Goal: Information Seeking & Learning: Learn about a topic

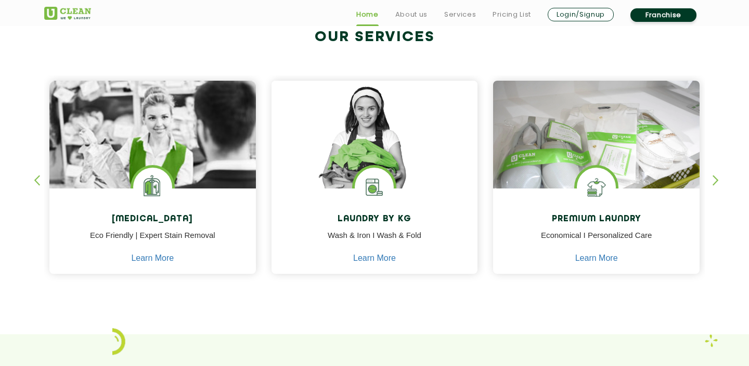
scroll to position [416, 0]
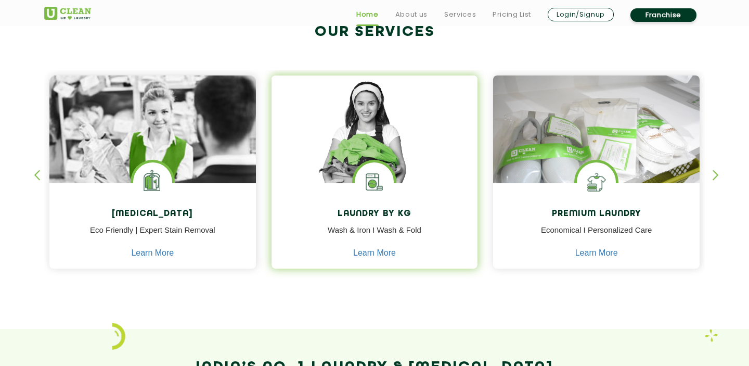
click at [345, 241] on p "Wash & Iron I Wash & Fold" at bounding box center [374, 235] width 191 height 23
click at [370, 256] on link "Learn More" at bounding box center [374, 252] width 43 height 9
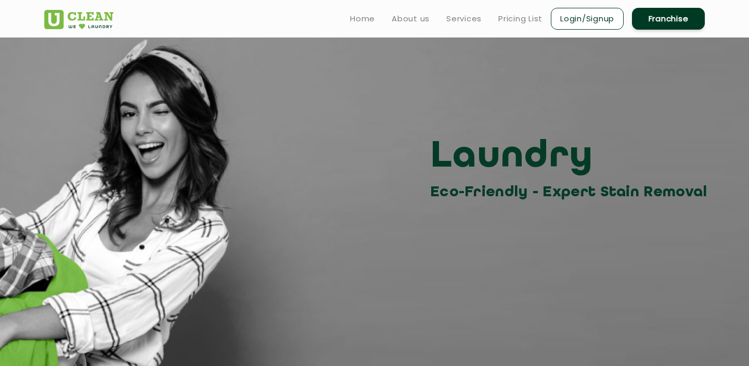
click at [575, 11] on link "Login/Signup" at bounding box center [587, 19] width 73 height 22
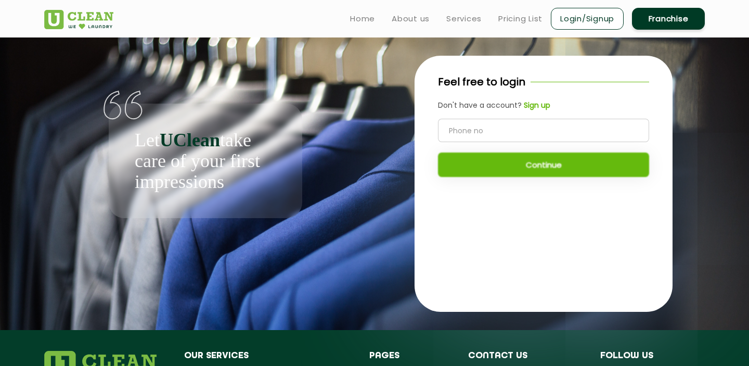
click at [552, 134] on input "tel" at bounding box center [543, 130] width 211 height 23
type input "7382110424"
click at [562, 167] on button "Continue" at bounding box center [543, 164] width 211 height 24
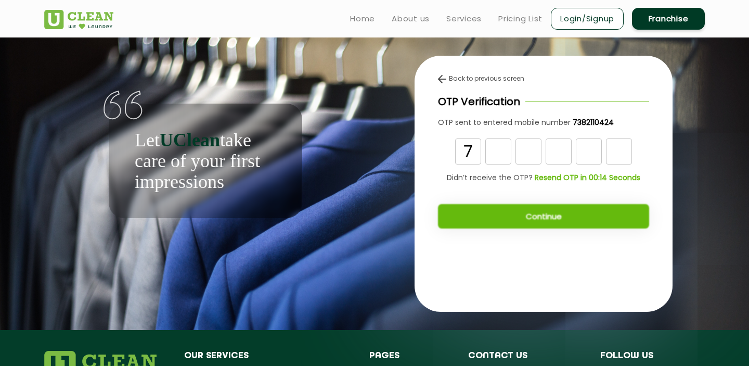
type input "7"
type input "4"
type input "9"
type input "0"
type input "8"
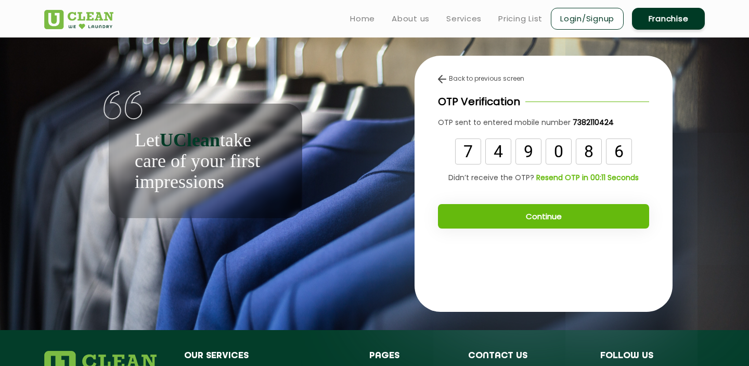
type input "6"
click at [562, 222] on button "Continue" at bounding box center [543, 216] width 211 height 24
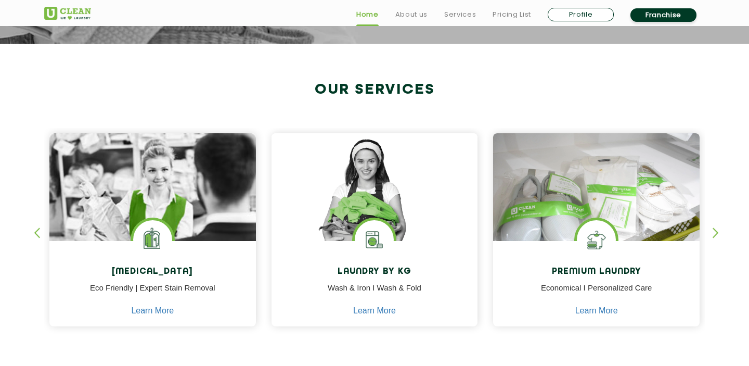
scroll to position [404, 0]
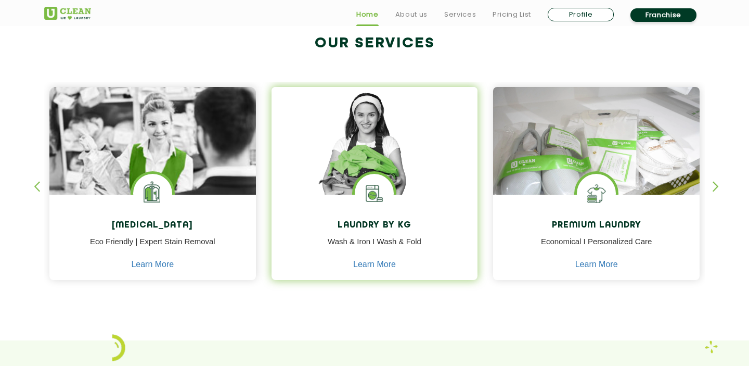
click at [389, 215] on div "Laundry by Kg Wash & Iron I Wash & Fold Learn More" at bounding box center [375, 239] width 207 height 88
click at [385, 270] on div "Laundry by Kg Wash & Iron I Wash & Fold Learn More" at bounding box center [375, 239] width 207 height 88
click at [379, 249] on p "Wash & Iron I Wash & Fold" at bounding box center [374, 247] width 191 height 23
click at [378, 256] on p "Wash & Iron I Wash & Fold" at bounding box center [374, 247] width 191 height 23
click at [378, 260] on link "Learn More" at bounding box center [374, 264] width 43 height 9
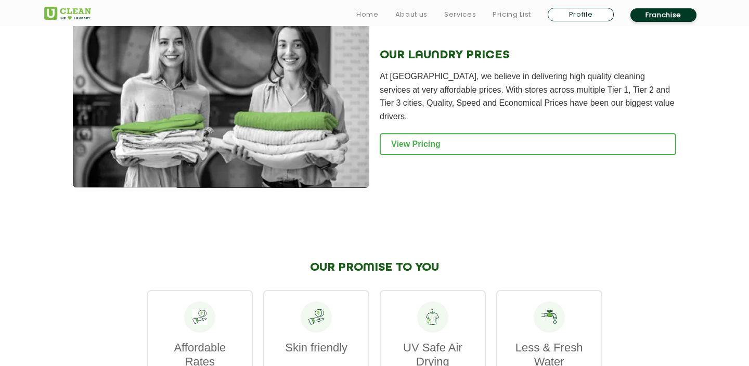
scroll to position [1420, 0]
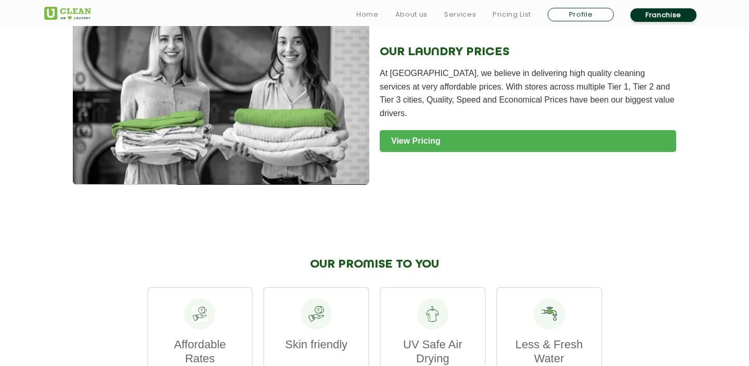
click at [457, 132] on link "View Pricing" at bounding box center [528, 141] width 297 height 22
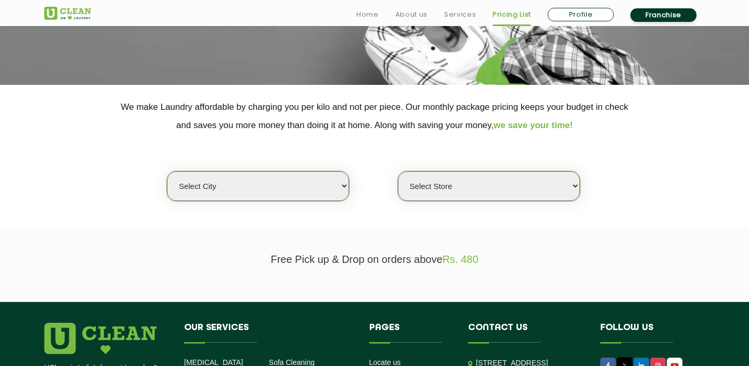
scroll to position [170, 0]
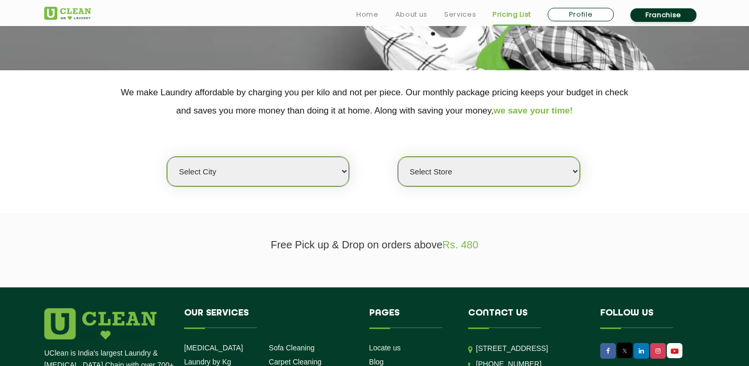
click at [279, 174] on select "Select city Aalo Agartala Agra Ahmedabad Akola Aligarh Alwar - UClean Select Am…" at bounding box center [258, 172] width 182 height 30
select select "6"
click at [167, 157] on select "Select city Aalo Agartala Agra Ahmedabad Akola Aligarh Alwar - UClean Select Am…" at bounding box center [258, 172] width 182 height 30
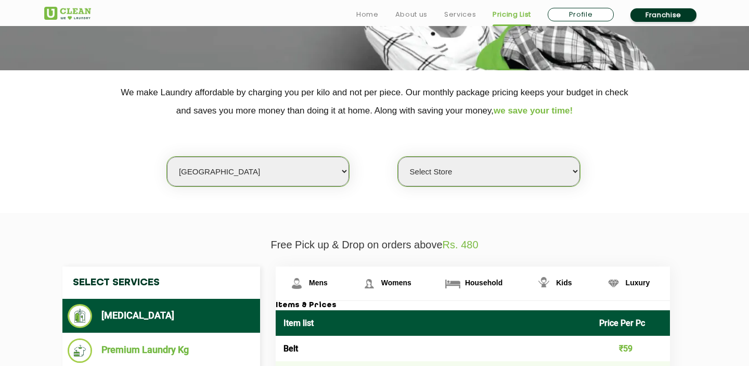
click at [534, 181] on select "Select Store UClean Bhartiya city UClean Hunasamaranahalli UClean KR Puram Beng…" at bounding box center [489, 172] width 182 height 30
select select "489"
click at [398, 157] on select "Select Store UClean Bhartiya city UClean Hunasamaranahalli UClean KR Puram Beng…" at bounding box center [489, 172] width 182 height 30
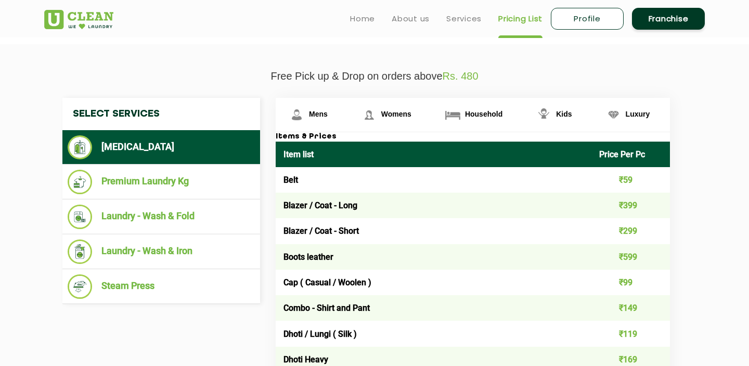
scroll to position [335, 0]
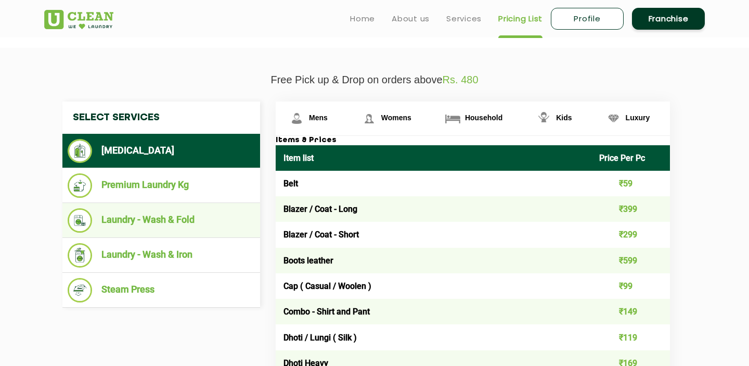
click at [163, 223] on li "Laundry - Wash & Fold" at bounding box center [161, 220] width 187 height 24
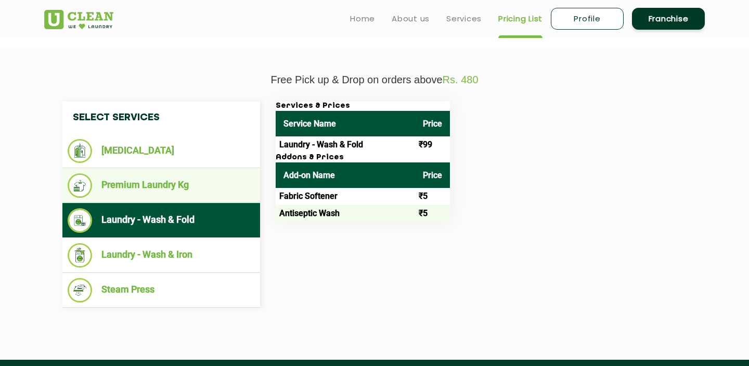
click at [193, 187] on li "Premium Laundry Kg" at bounding box center [161, 185] width 187 height 24
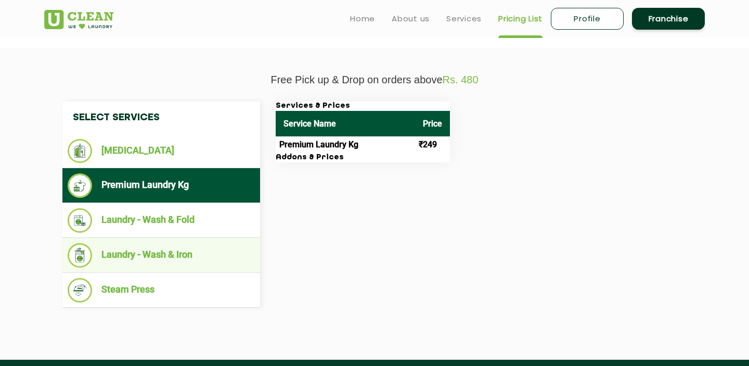
click at [190, 254] on li "Laundry - Wash & Iron" at bounding box center [161, 255] width 187 height 24
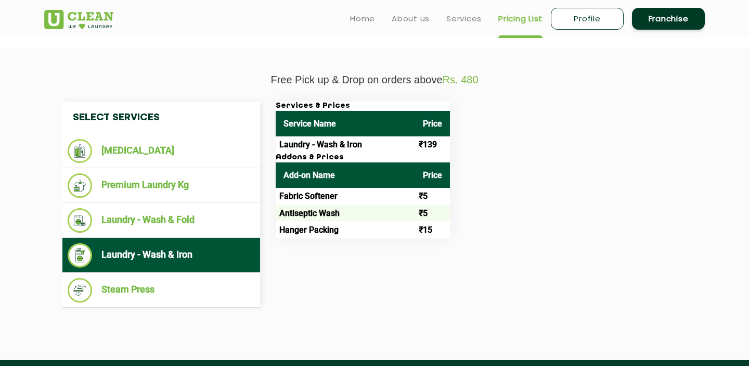
click at [495, 325] on section "Free Pick up & Drop on orders above Rs. 480 Select Services Dry Cleaning Premiu…" at bounding box center [374, 204] width 749 height 312
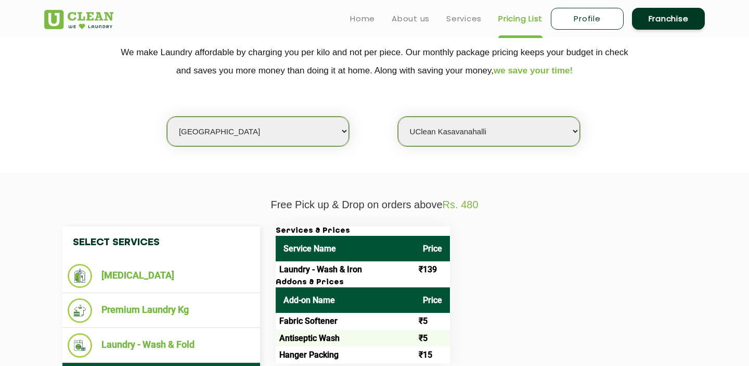
scroll to position [0, 0]
